Goal: Task Accomplishment & Management: Complete application form

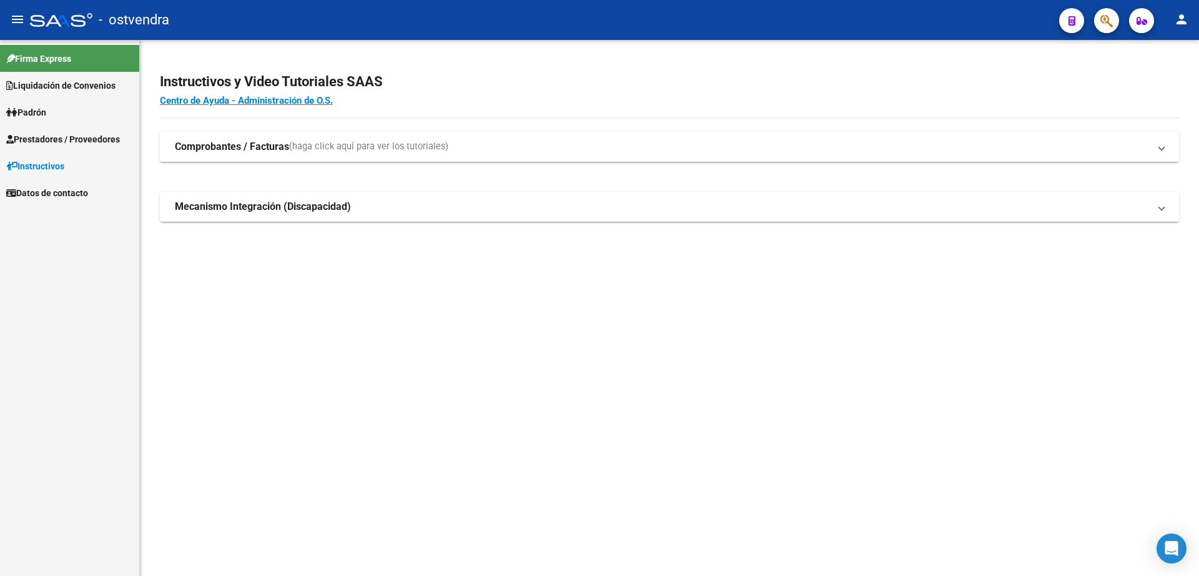
click at [52, 137] on span "Prestadores / Proveedores" at bounding box center [63, 139] width 114 height 14
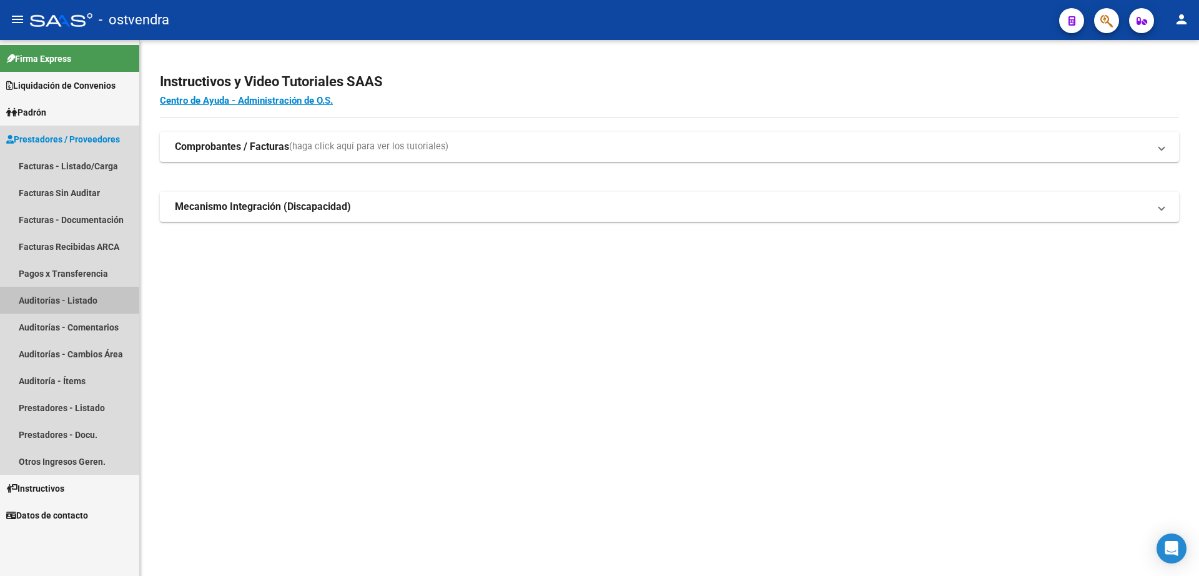
click at [56, 301] on link "Auditorías - Listado" at bounding box center [69, 300] width 139 height 27
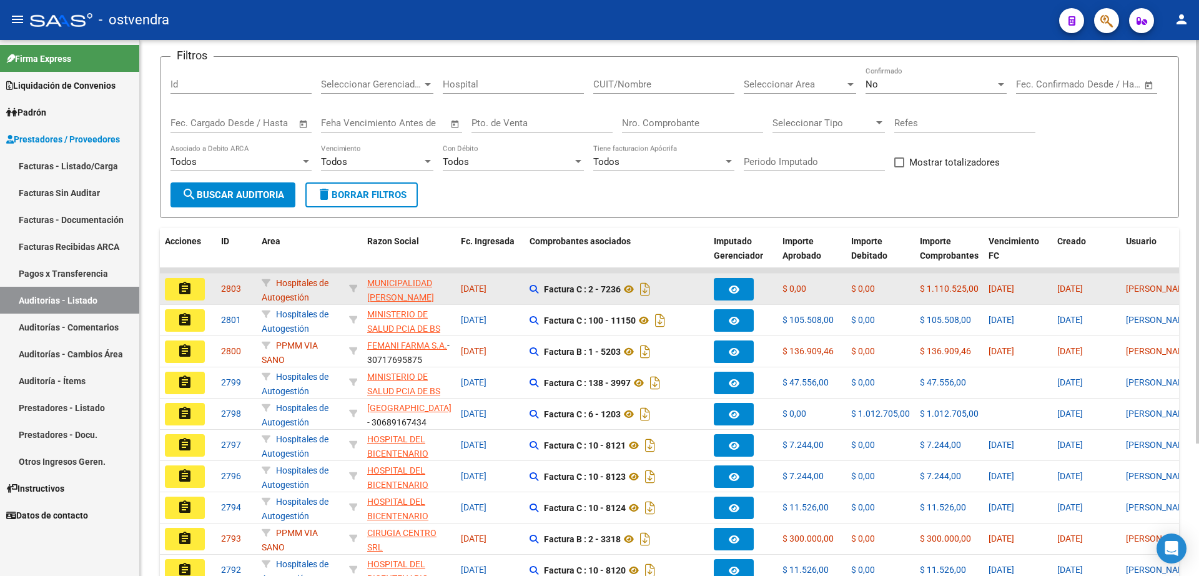
scroll to position [156, 0]
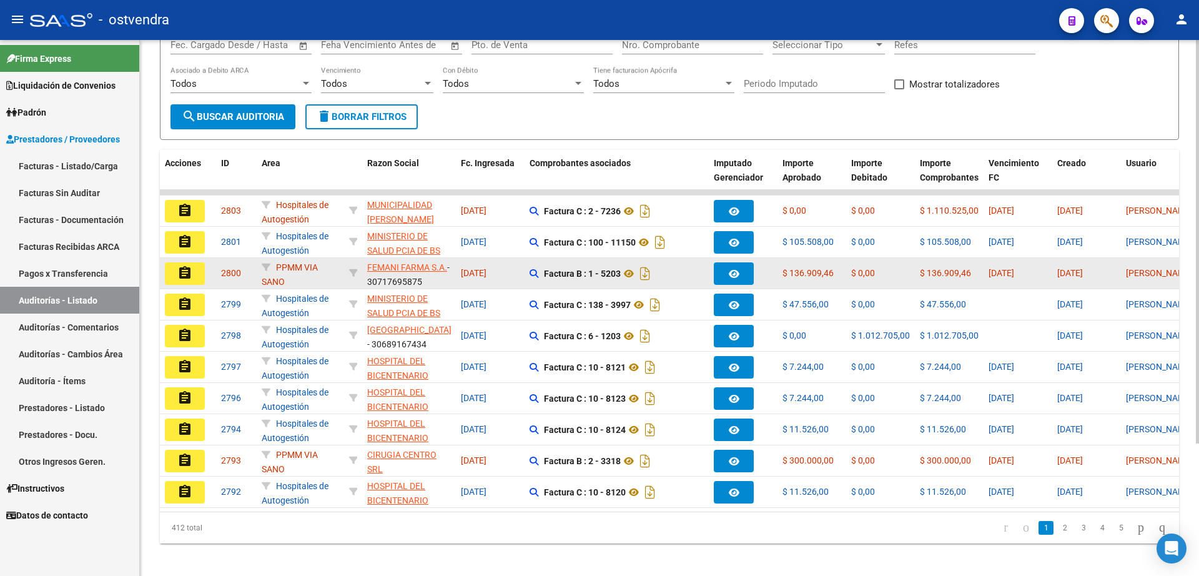
click at [315, 274] on div "PPMM VIA SANO" at bounding box center [300, 273] width 77 height 26
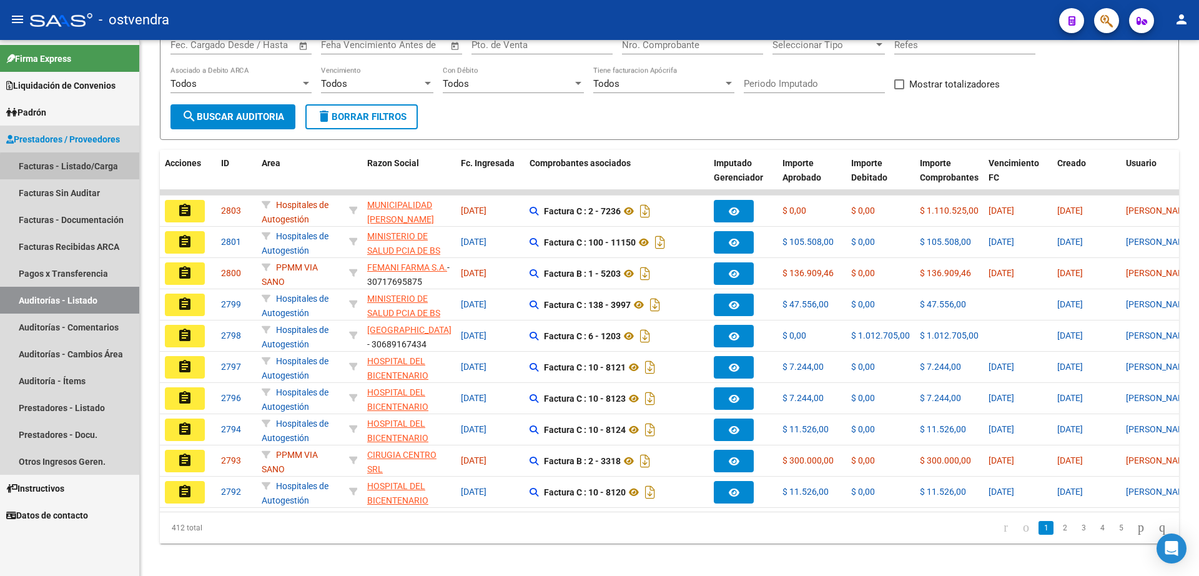
click at [92, 169] on link "Facturas - Listado/Carga" at bounding box center [69, 165] width 139 height 27
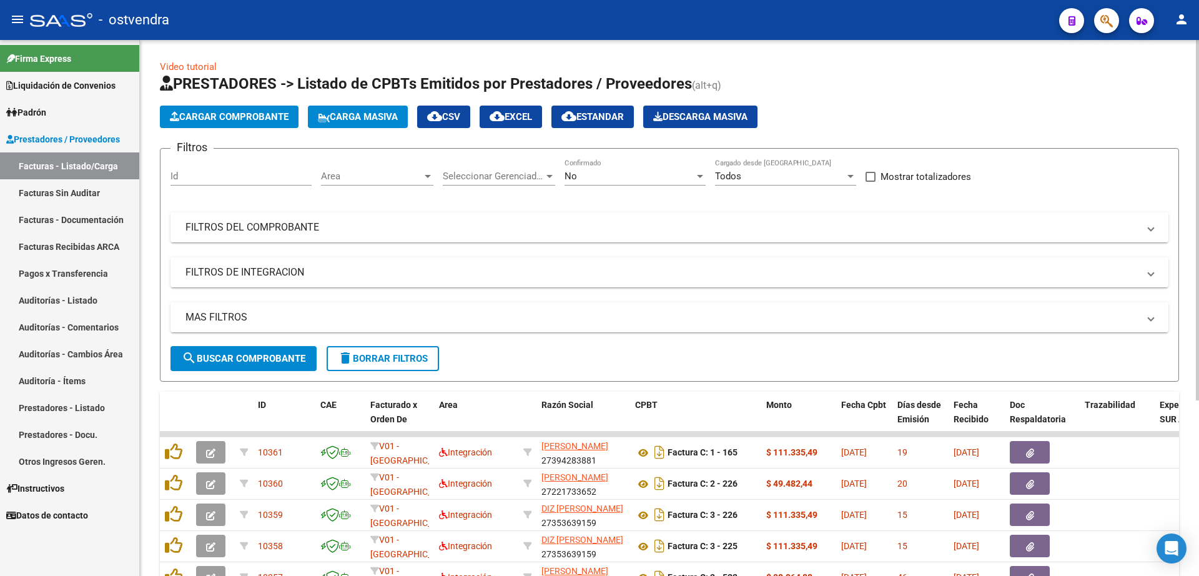
click at [250, 116] on span "Cargar Comprobante" at bounding box center [229, 116] width 119 height 11
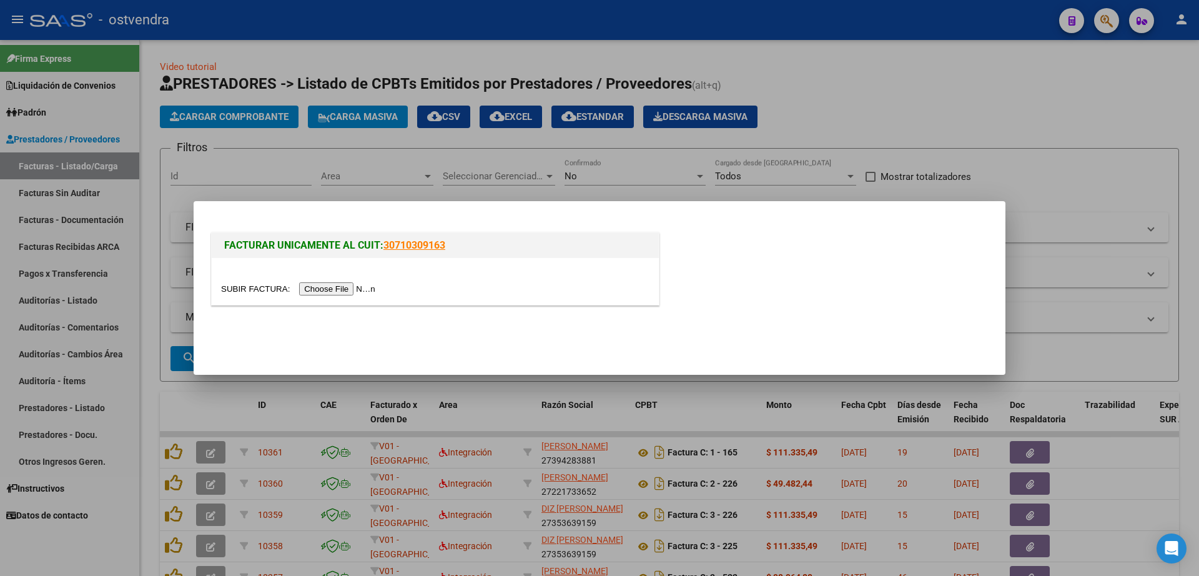
click at [352, 289] on input "file" at bounding box center [300, 288] width 158 height 13
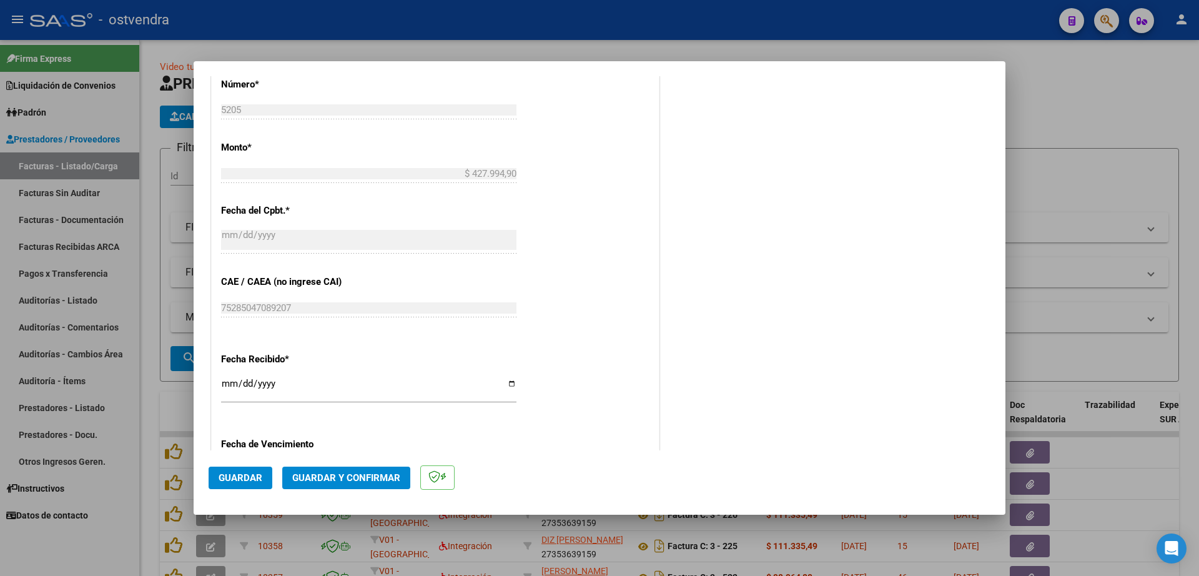
scroll to position [625, 0]
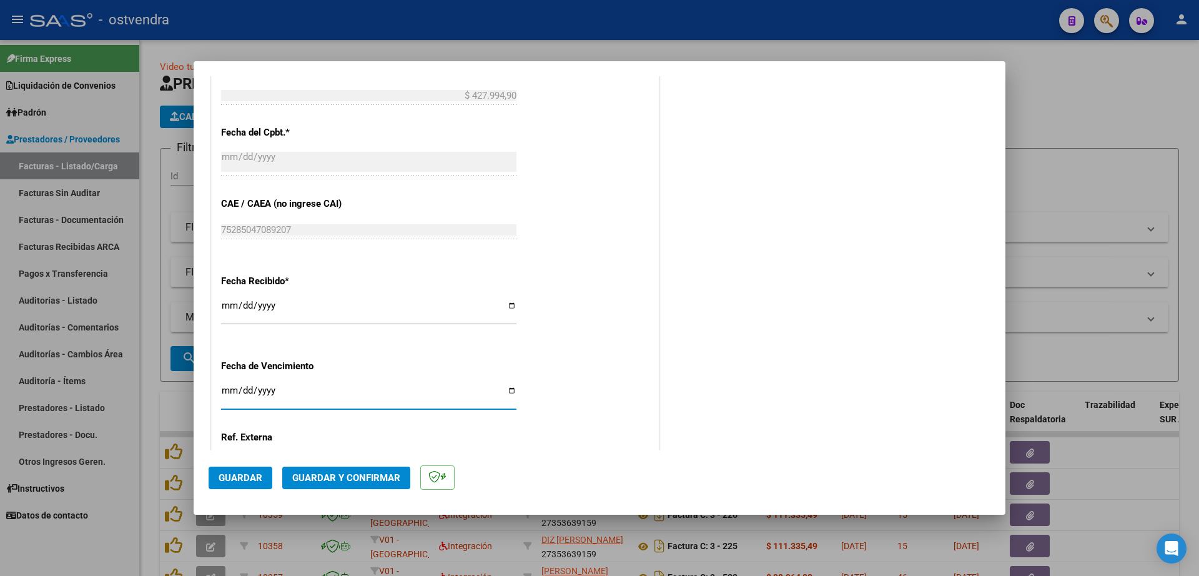
click at [222, 395] on input "Ingresar la fecha" at bounding box center [368, 395] width 295 height 20
type input "[DATE]"
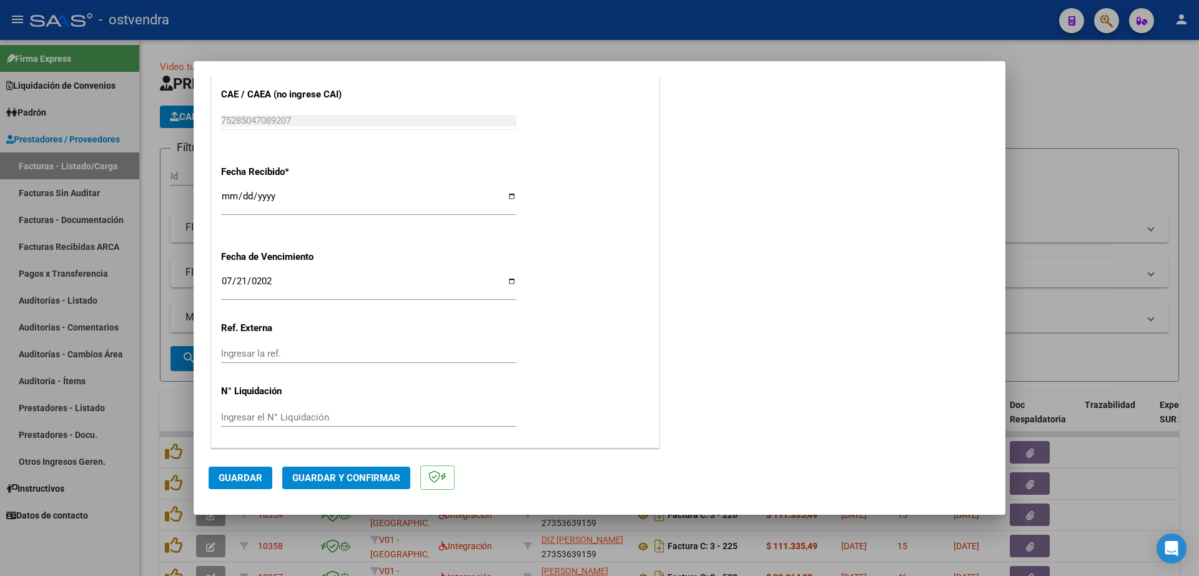
click at [282, 408] on div "Ingresar el N° Liquidación" at bounding box center [368, 417] width 295 height 19
type input "07"
click at [248, 481] on span "Guardar" at bounding box center [241, 477] width 44 height 11
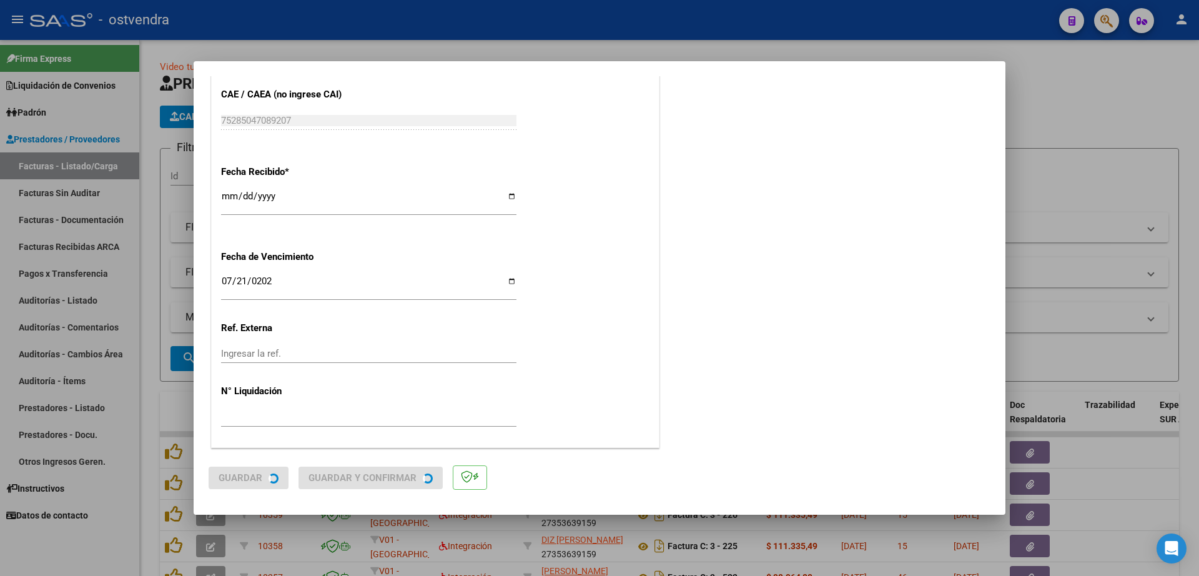
scroll to position [0, 0]
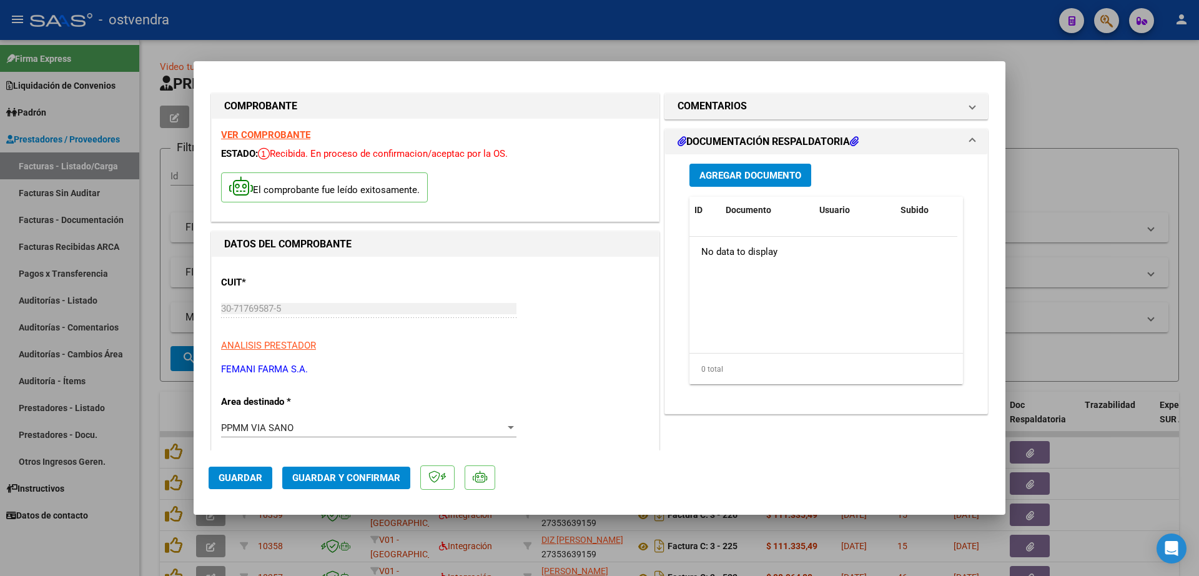
click at [736, 176] on span "Agregar Documento" at bounding box center [750, 175] width 102 height 11
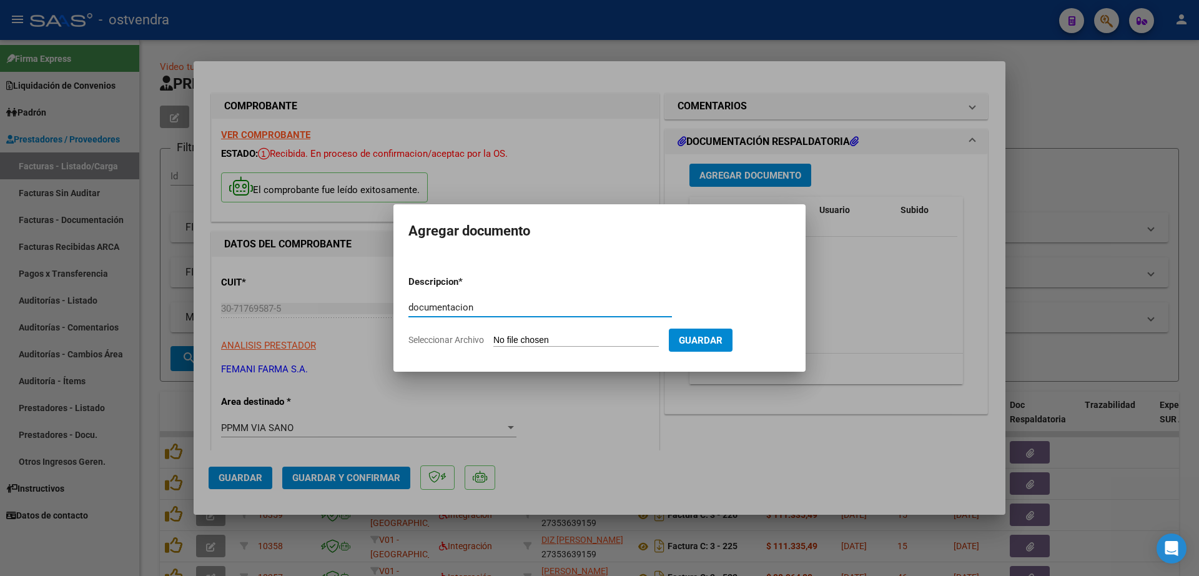
type input "documentacion"
click at [531, 340] on input "Seleccionar Archivo" at bounding box center [576, 341] width 166 height 12
type input "C:\fakepath\FEMANI FARMA 5205.zip"
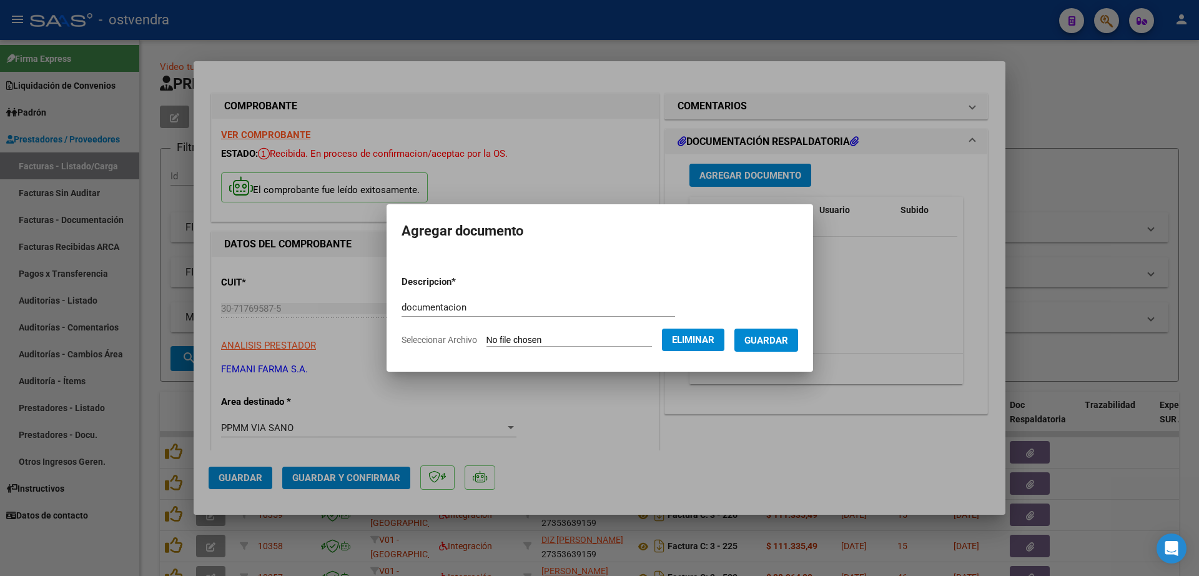
click at [775, 339] on span "Guardar" at bounding box center [766, 340] width 44 height 11
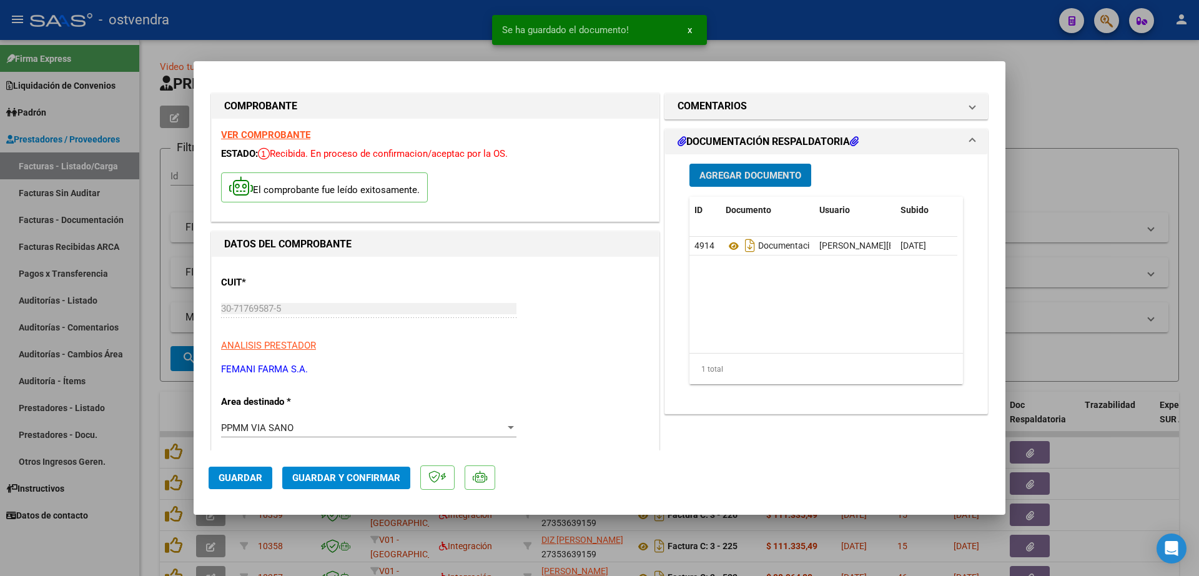
click at [373, 480] on span "Guardar y Confirmar" at bounding box center [346, 477] width 108 height 11
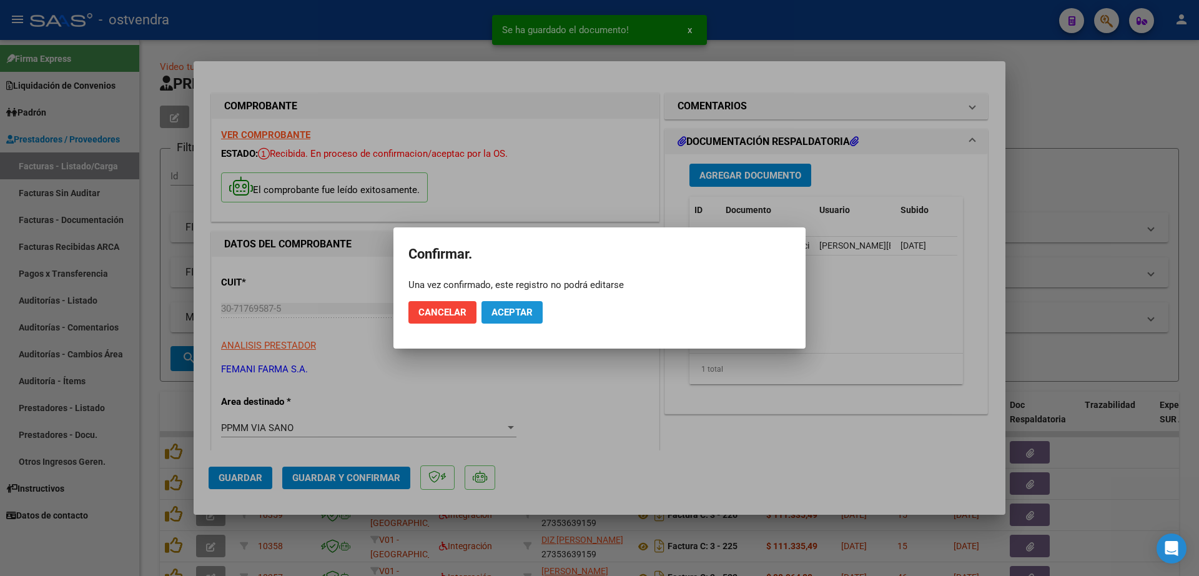
click at [530, 317] on span "Aceptar" at bounding box center [512, 312] width 41 height 11
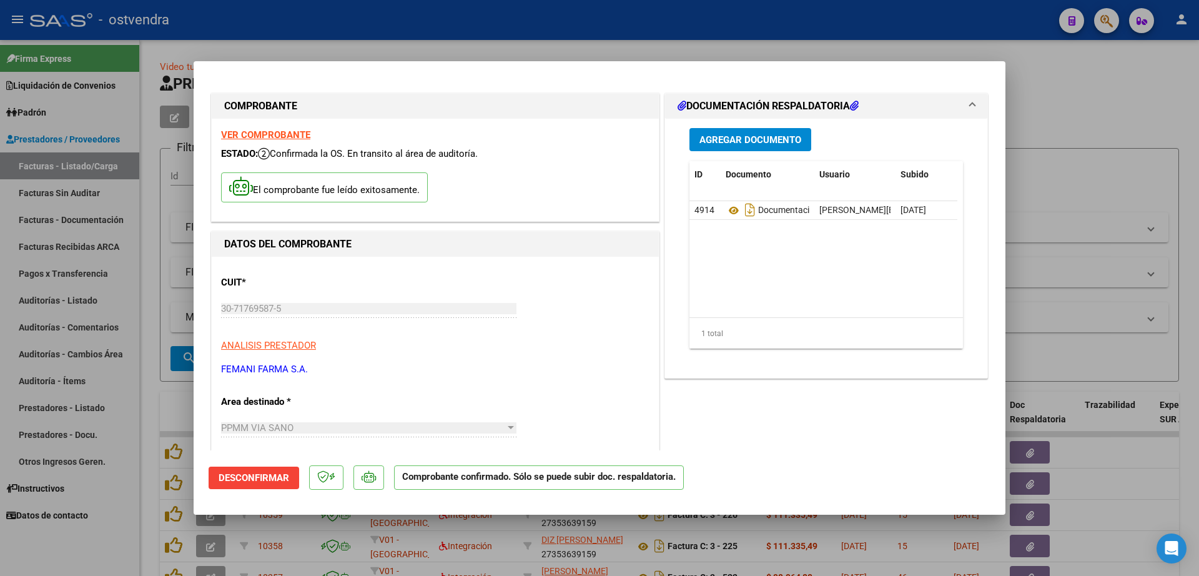
click at [1089, 167] on div at bounding box center [599, 288] width 1199 height 576
type input "$ 0,00"
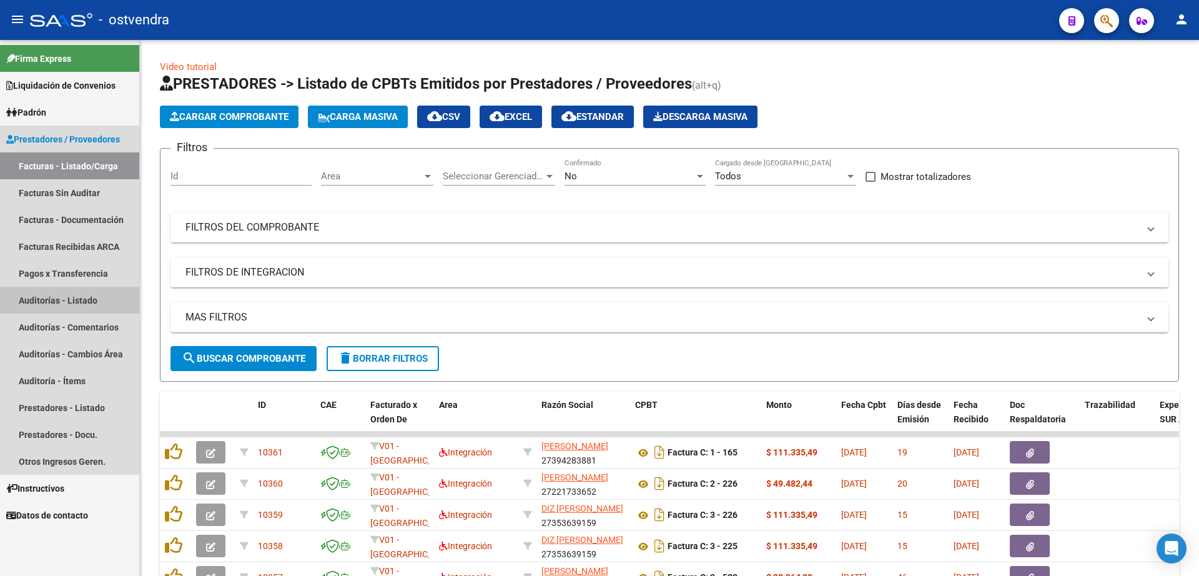
click at [76, 295] on link "Auditorías - Listado" at bounding box center [69, 300] width 139 height 27
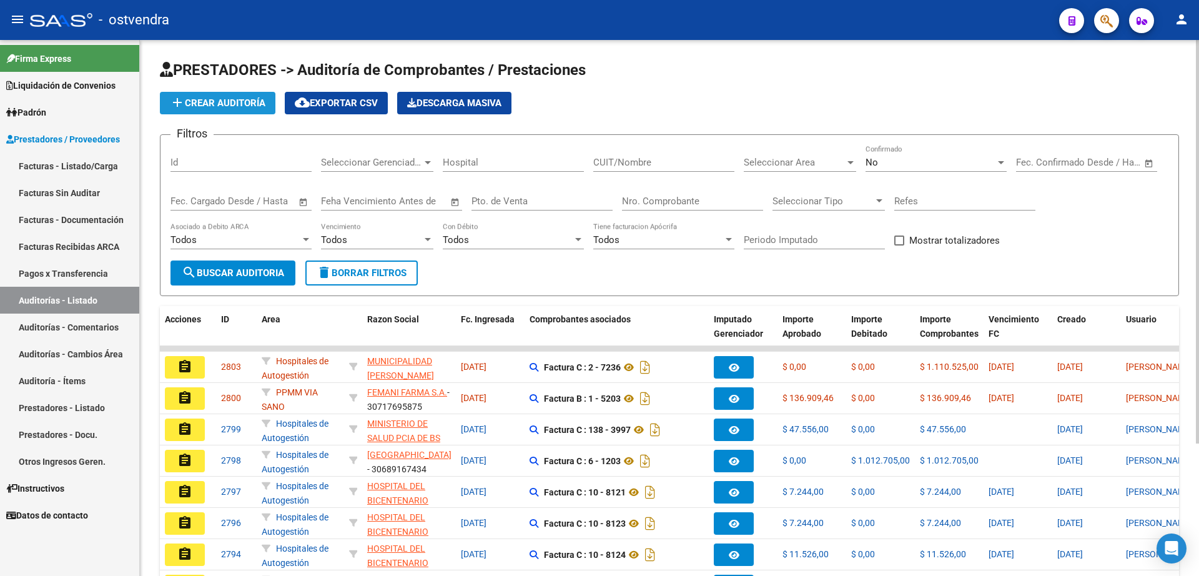
click at [232, 109] on button "add Crear Auditoría" at bounding box center [218, 103] width 116 height 22
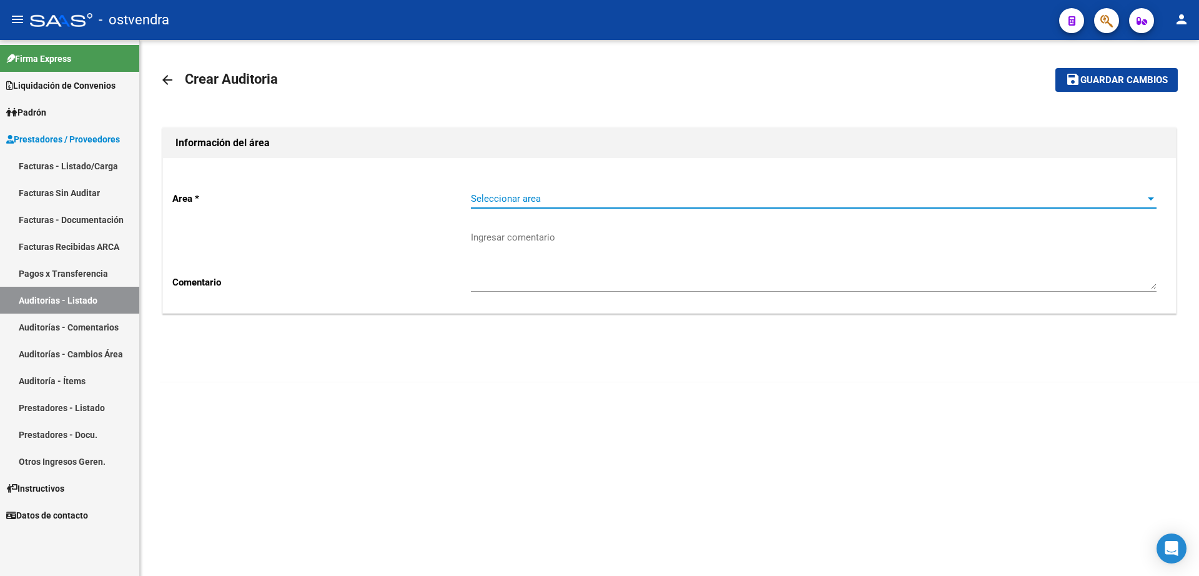
click at [534, 193] on span "Seleccionar area" at bounding box center [808, 198] width 674 height 11
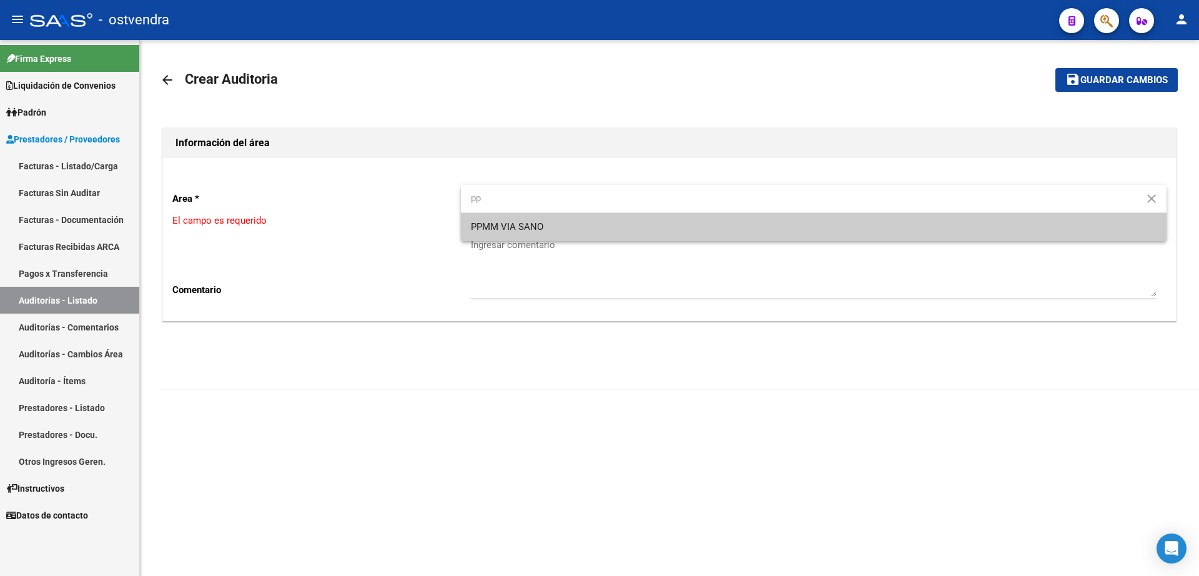
type input "pp"
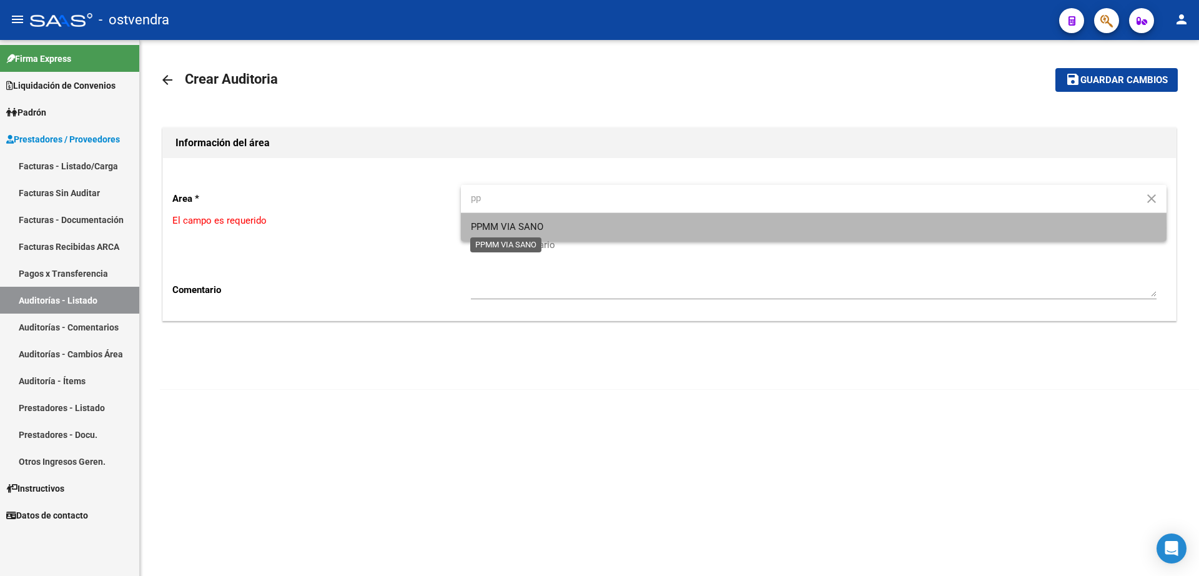
click at [500, 228] on span "PPMM VIA SANO" at bounding box center [507, 226] width 72 height 11
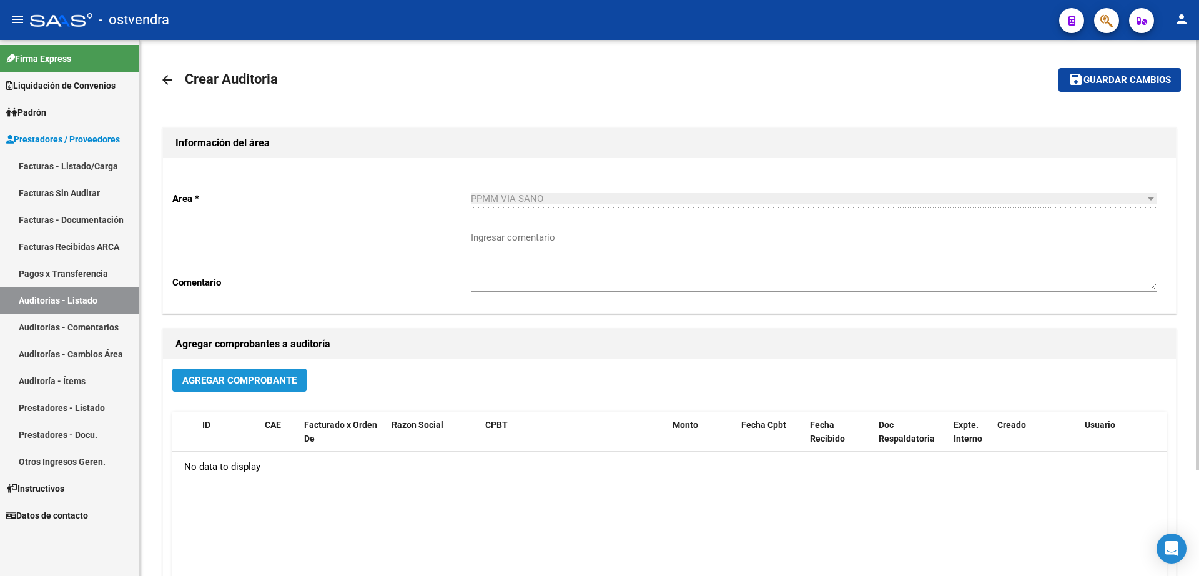
click at [276, 383] on span "Agregar Comprobante" at bounding box center [239, 380] width 114 height 11
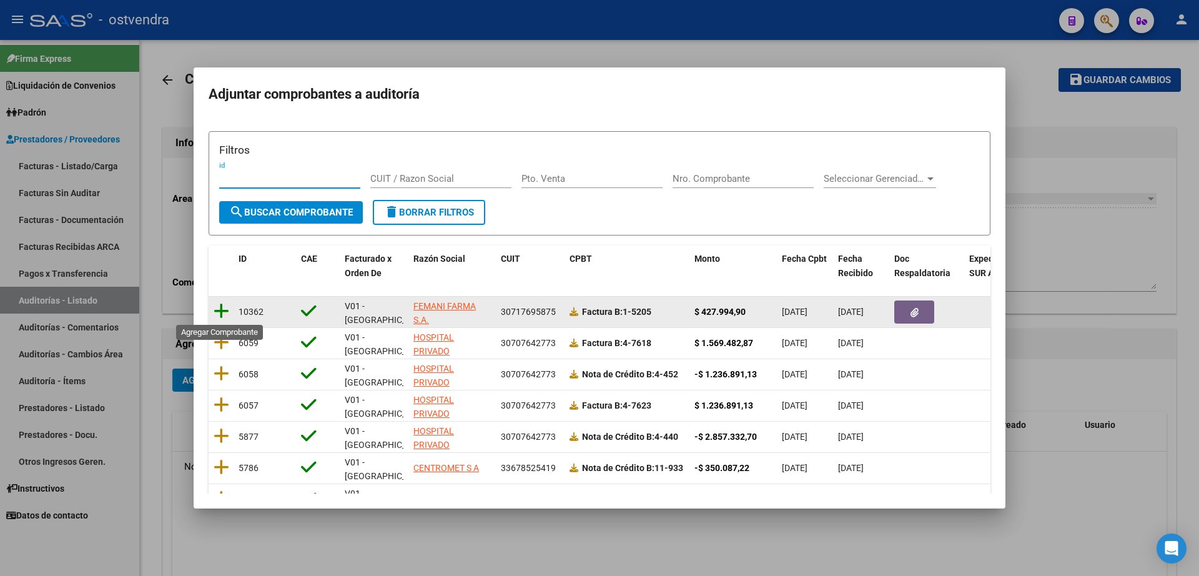
click at [226, 315] on icon at bounding box center [222, 310] width 16 height 17
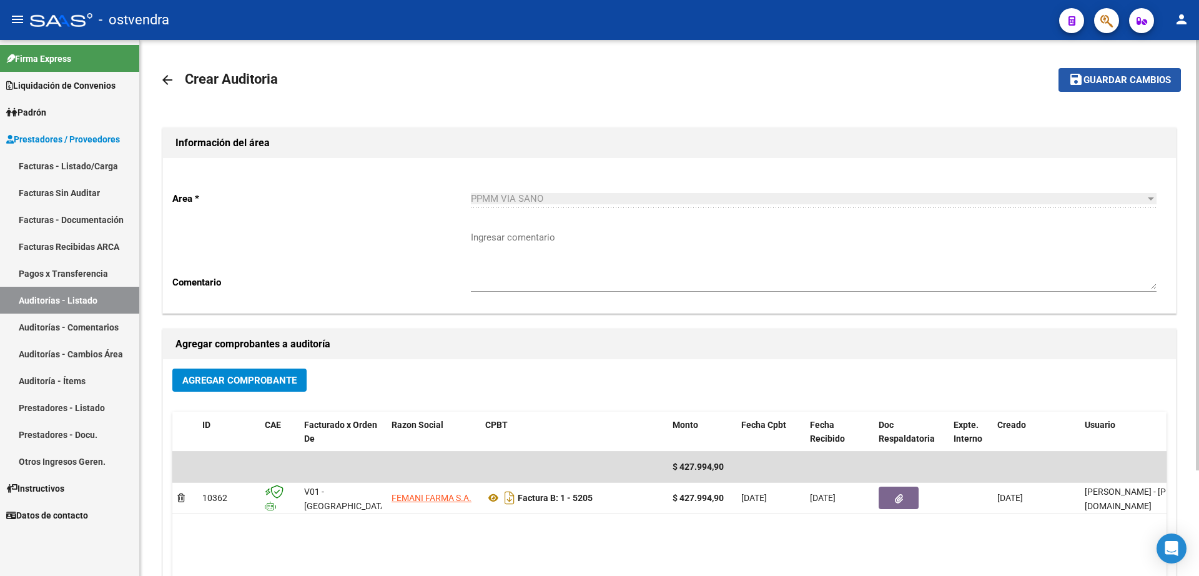
click at [1111, 82] on span "Guardar cambios" at bounding box center [1127, 80] width 87 height 11
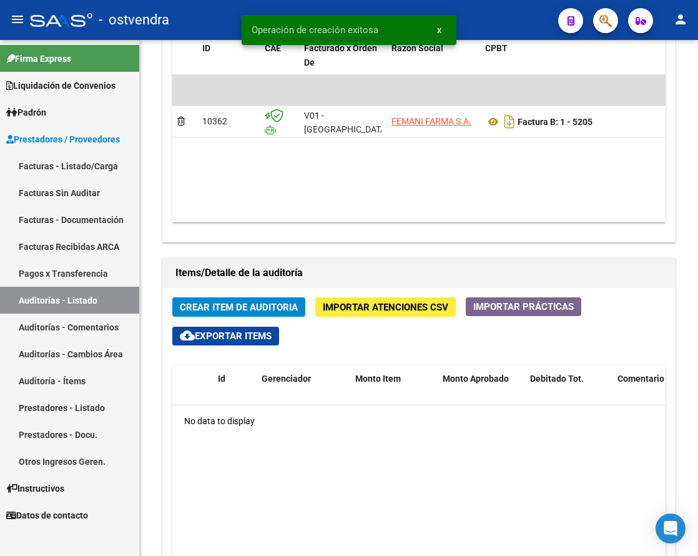
scroll to position [696, 0]
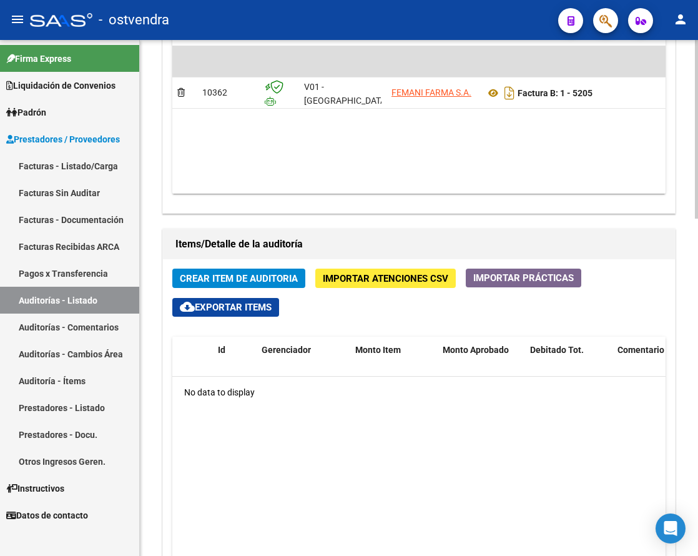
click at [252, 277] on span "Crear Item de Auditoria" at bounding box center [239, 278] width 118 height 11
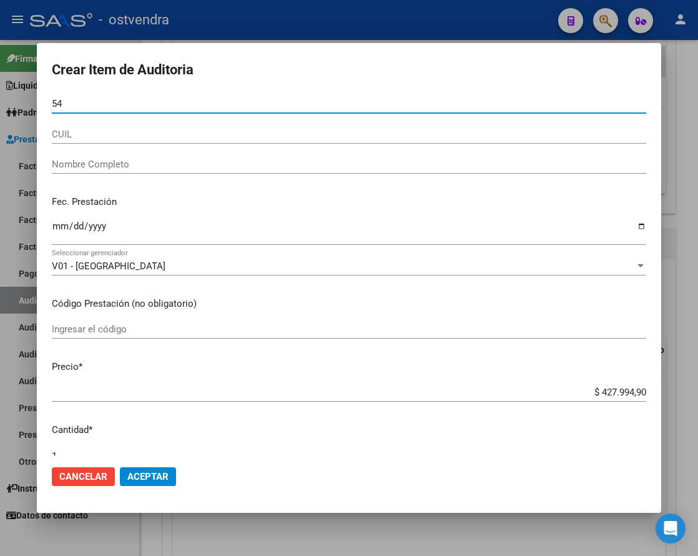
type input "5"
type input "28881653"
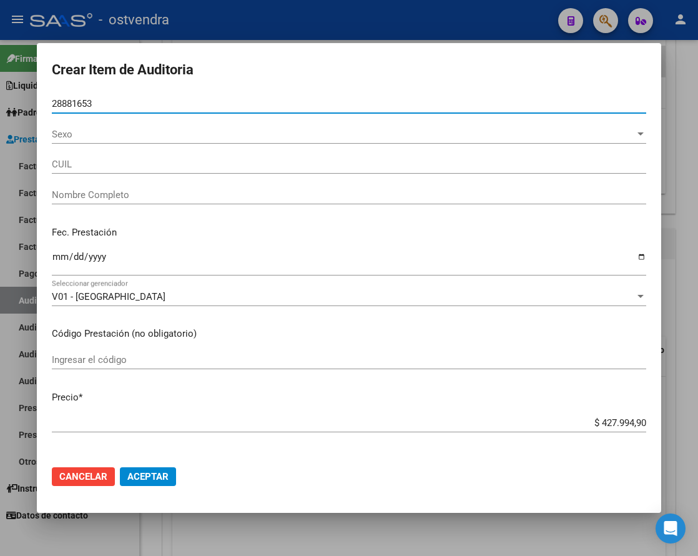
type input "20288816531"
type input "[PERSON_NAME] [PERSON_NAME]"
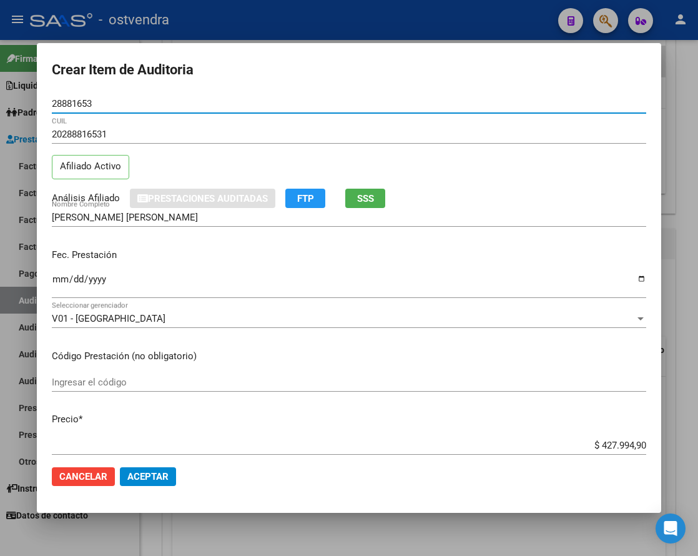
type input "28881653"
click at [145, 473] on span "Aceptar" at bounding box center [147, 476] width 41 height 11
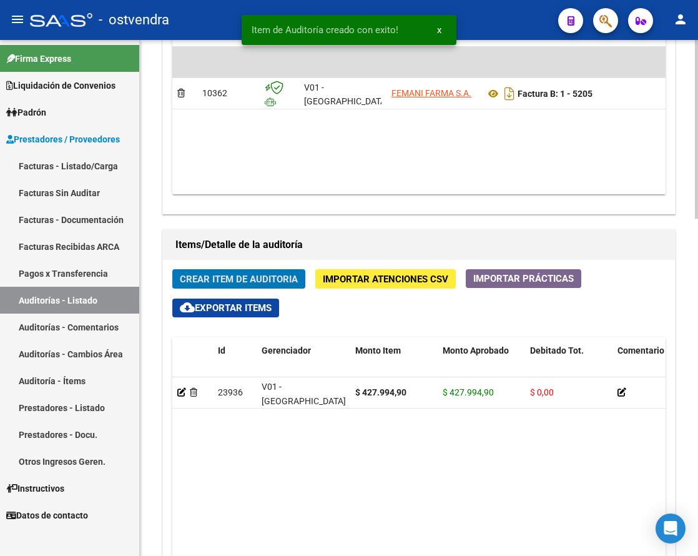
scroll to position [697, 0]
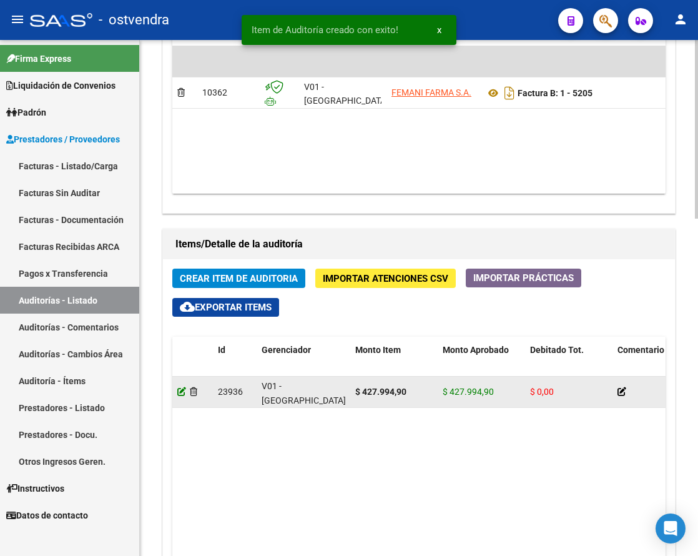
click at [179, 393] on icon at bounding box center [181, 391] width 9 height 9
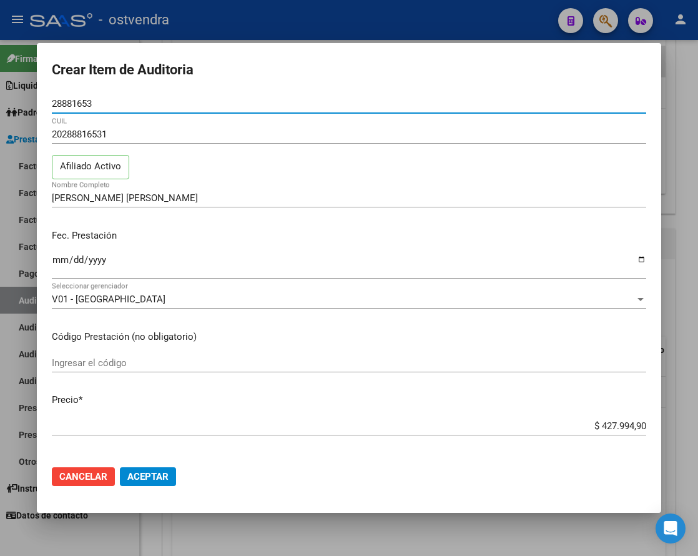
click at [154, 479] on span "Aceptar" at bounding box center [147, 476] width 41 height 11
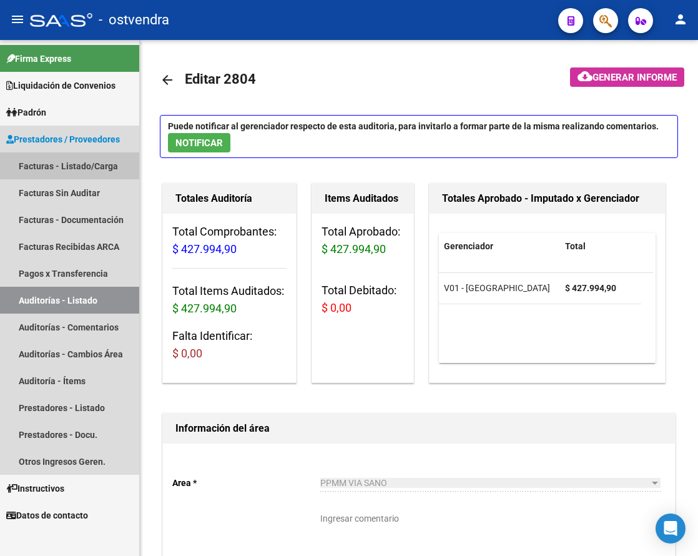
click at [86, 164] on link "Facturas - Listado/Carga" at bounding box center [69, 165] width 139 height 27
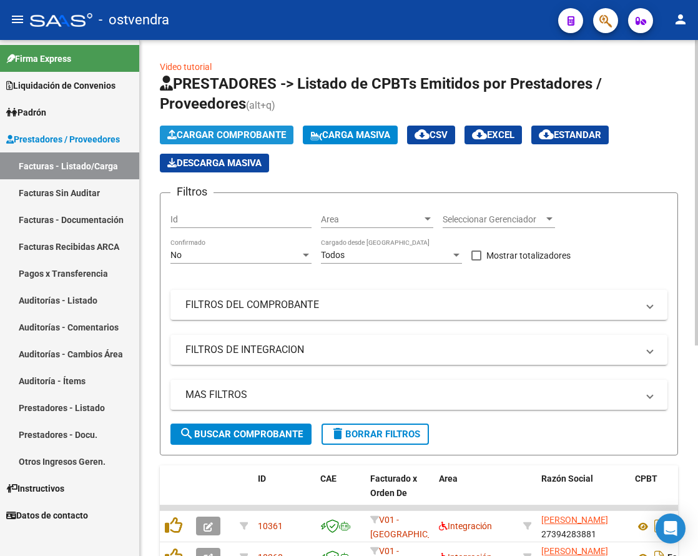
click at [250, 139] on span "Cargar Comprobante" at bounding box center [226, 134] width 119 height 11
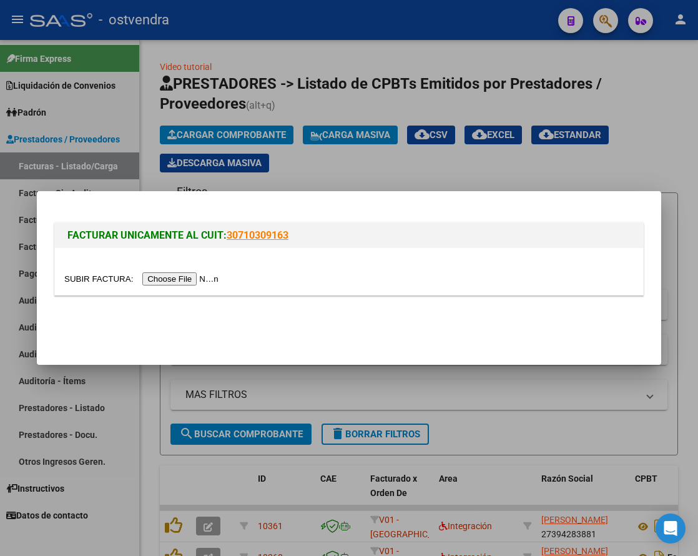
click at [196, 284] on input "file" at bounding box center [143, 278] width 158 height 13
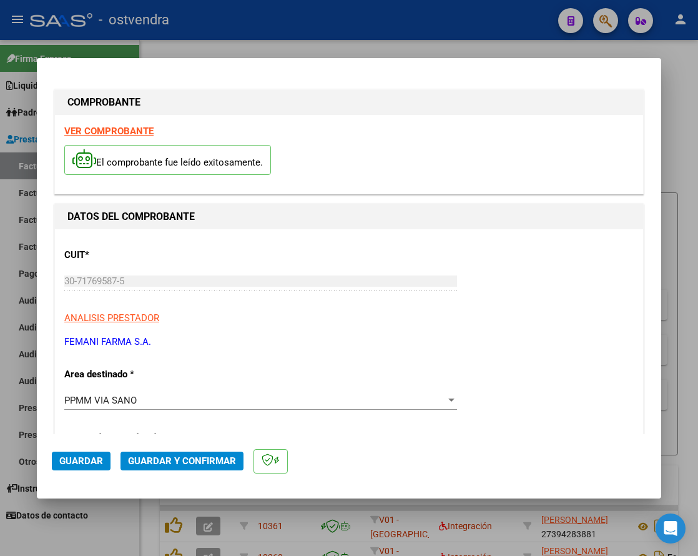
click at [327, 240] on div "CUIT * 30-71769587-5 Ingresar CUIT ANALISIS PRESTADOR FEMANI FARMA S.A. ARCA Pa…" at bounding box center [349, 294] width 570 height 110
